Goal: Transaction & Acquisition: Purchase product/service

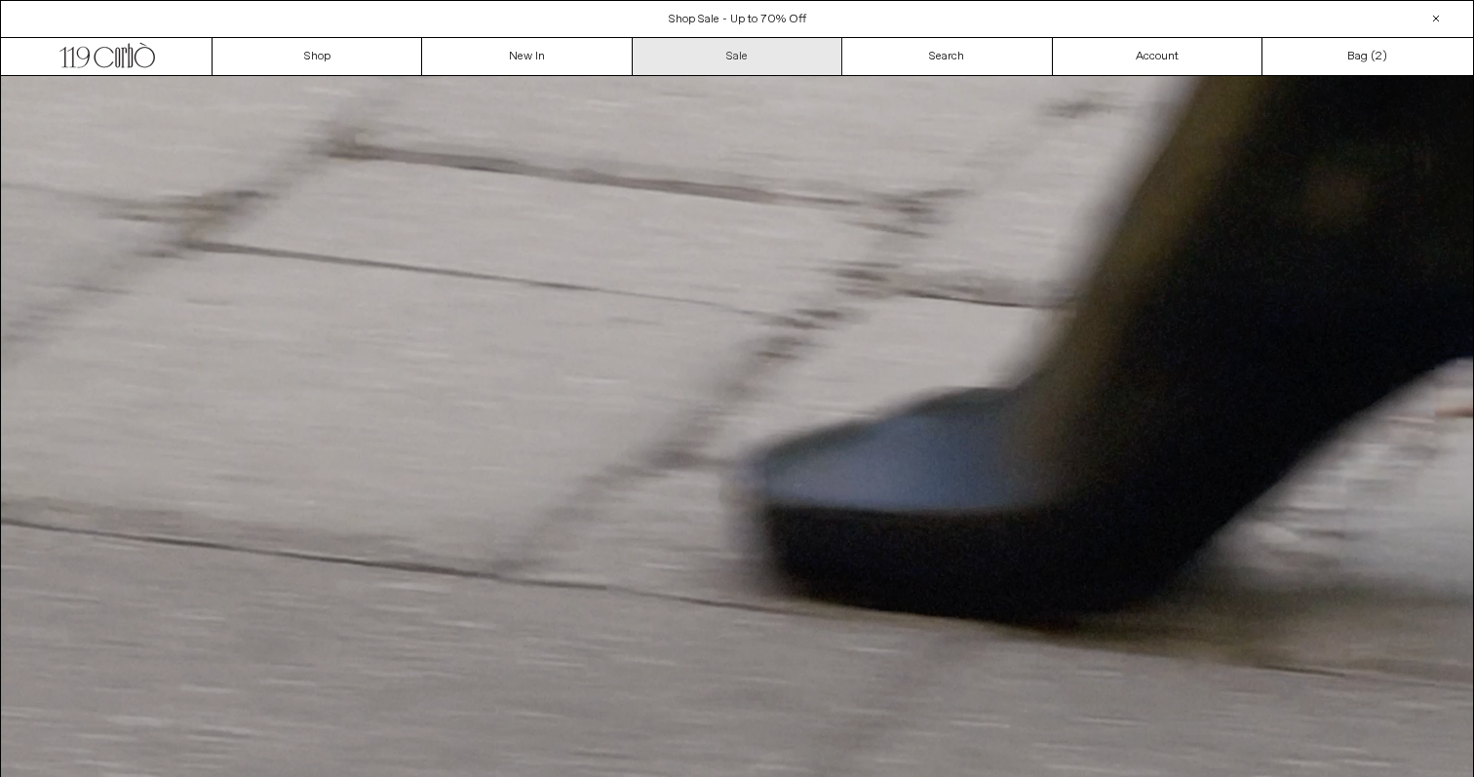
click at [754, 54] on link "Sale" at bounding box center [738, 56] width 210 height 37
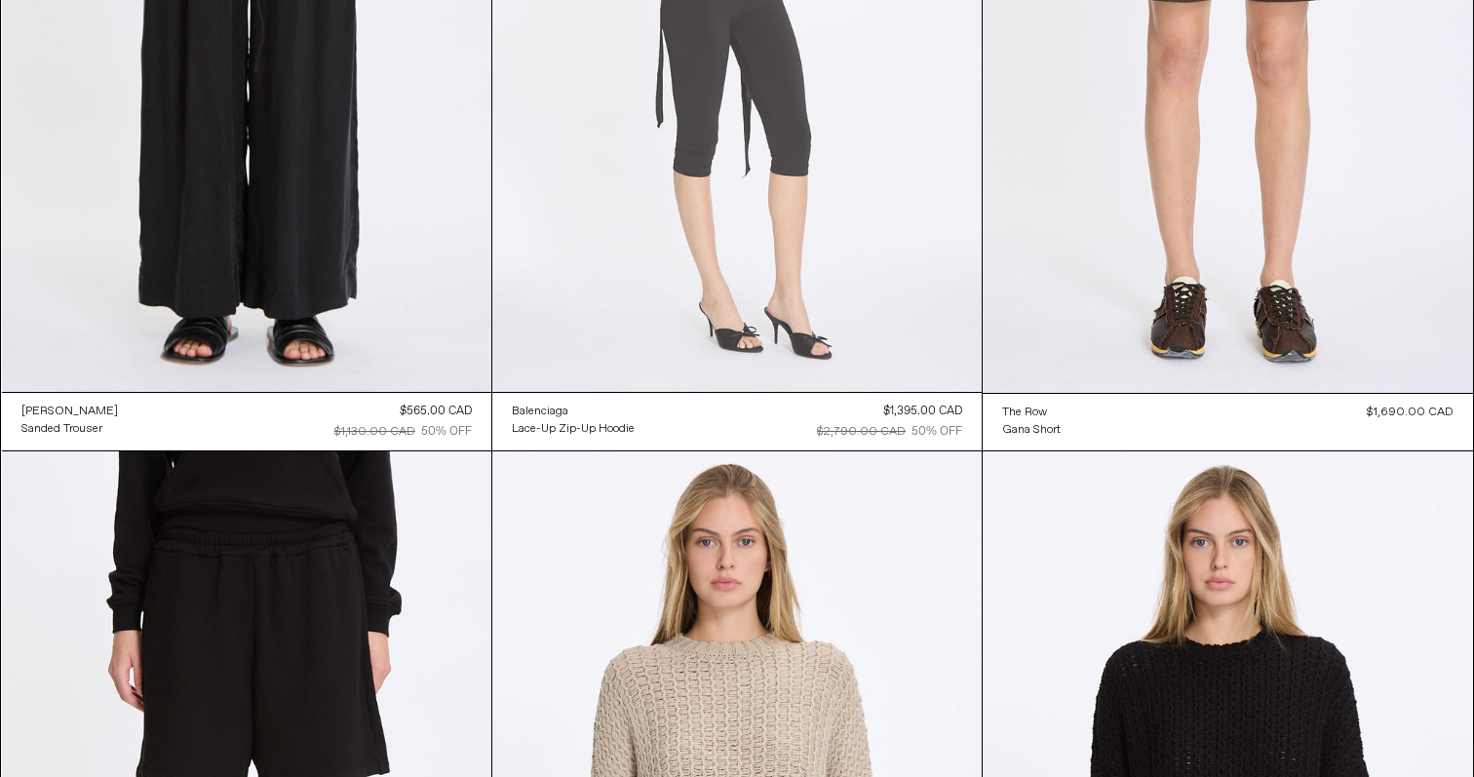
click at [677, 304] on at bounding box center [736, 25] width 489 height 734
click at [710, 284] on at bounding box center [736, 25] width 489 height 734
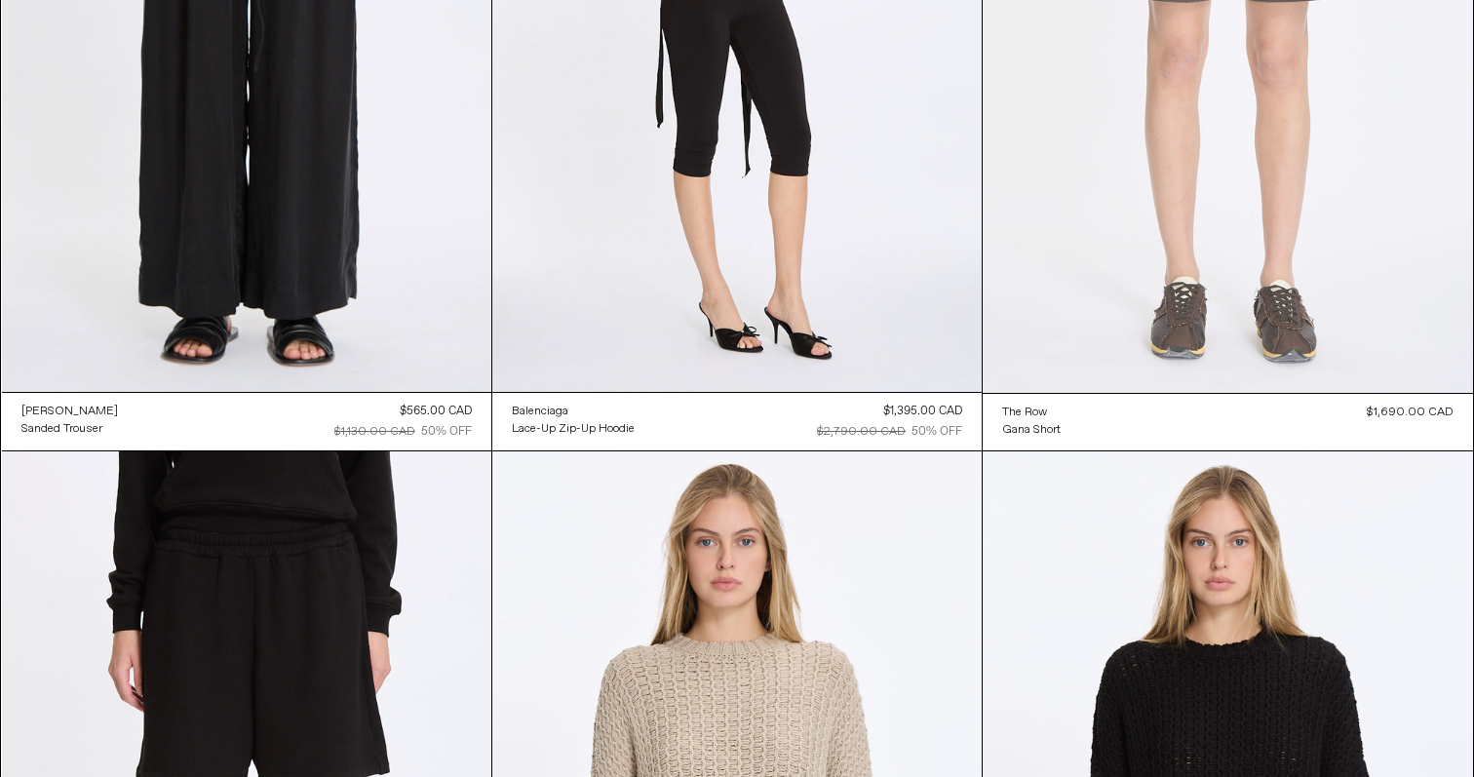
click at [1168, 306] on at bounding box center [1227, 25] width 489 height 735
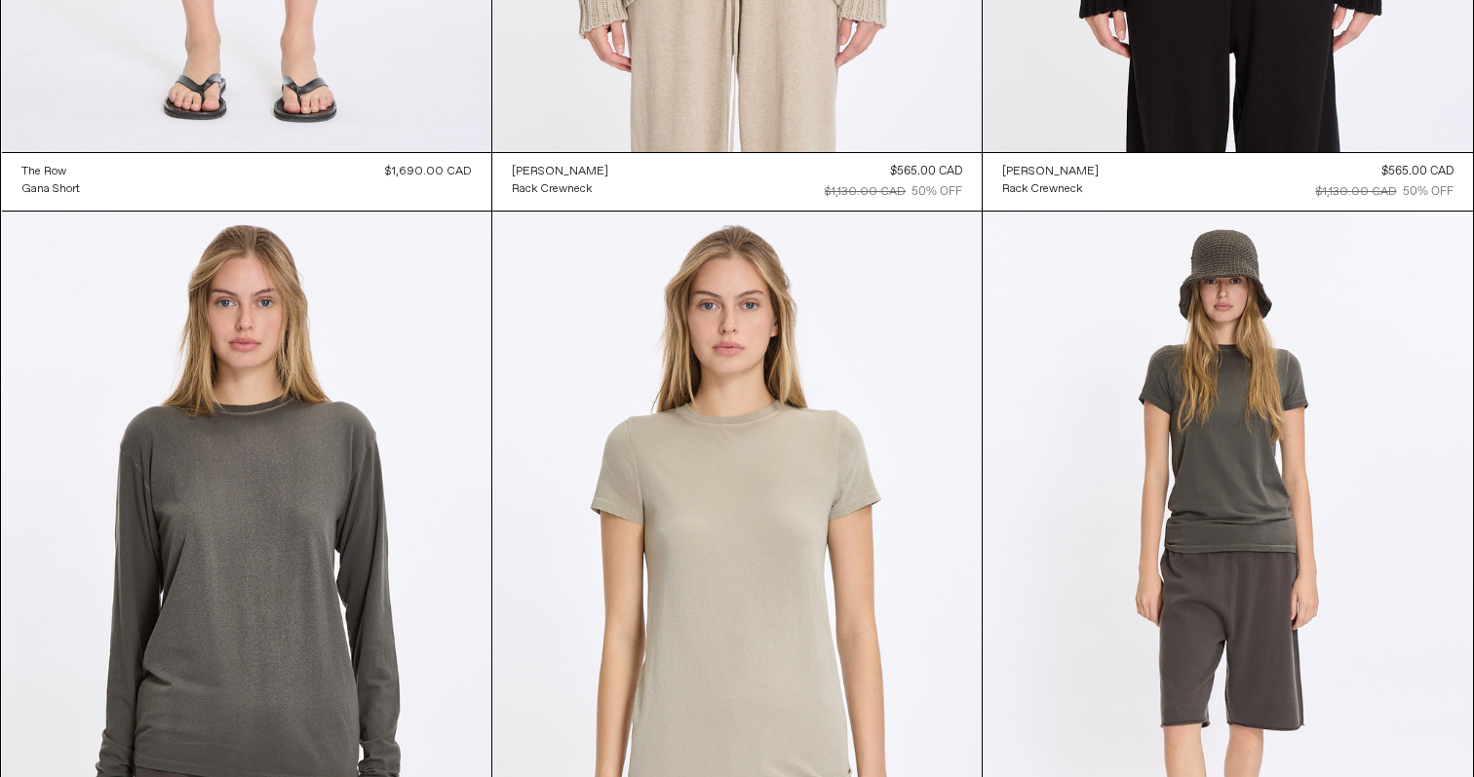
scroll to position [2174, 0]
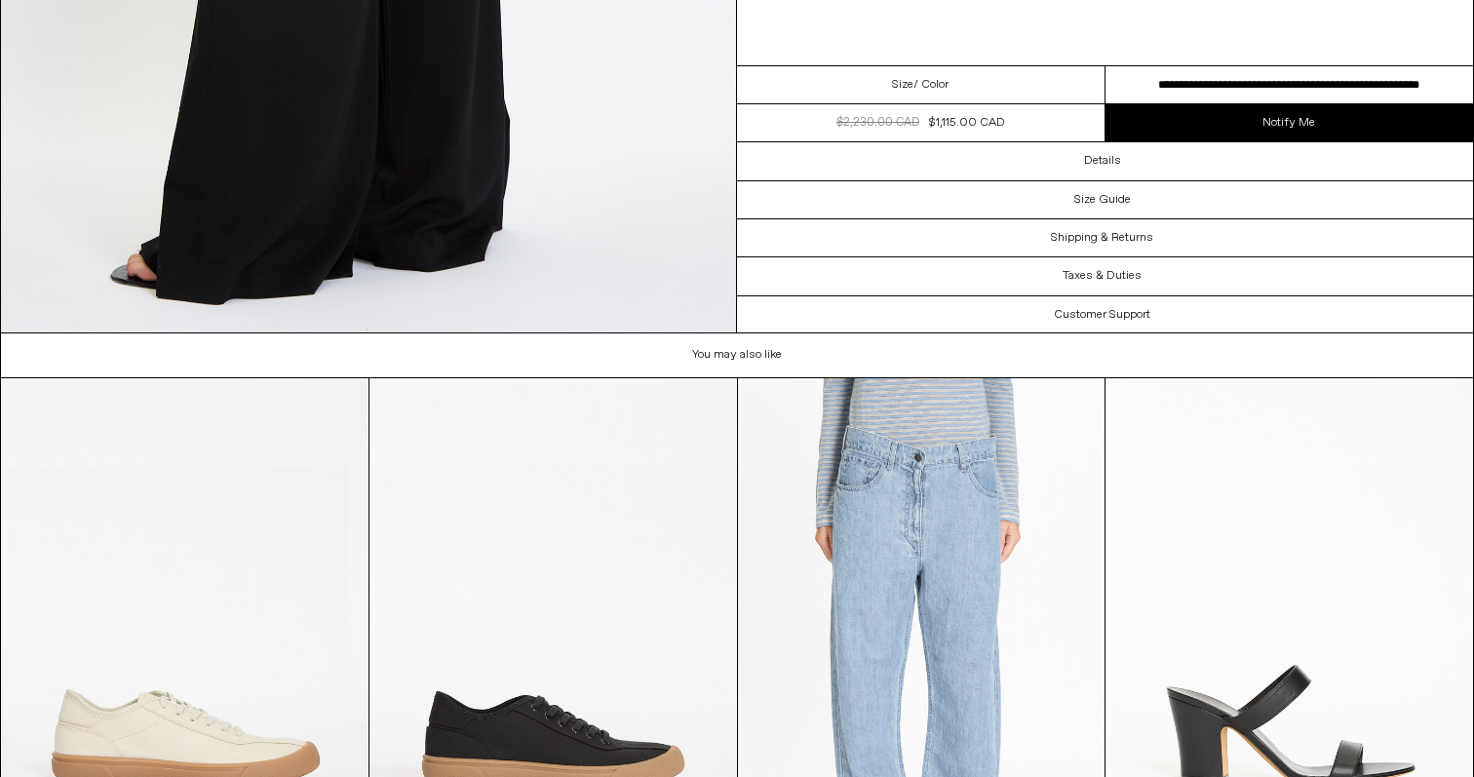
scroll to position [3792, 0]
